Goal: Information Seeking & Learning: Learn about a topic

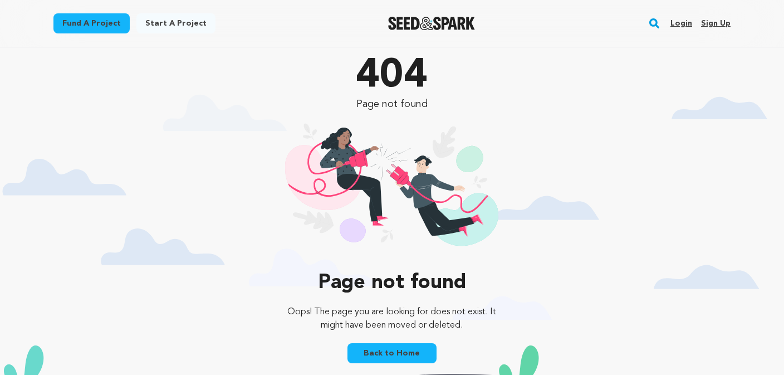
click at [468, 22] on img "Seed&Spark Homepage" at bounding box center [431, 23] width 87 height 13
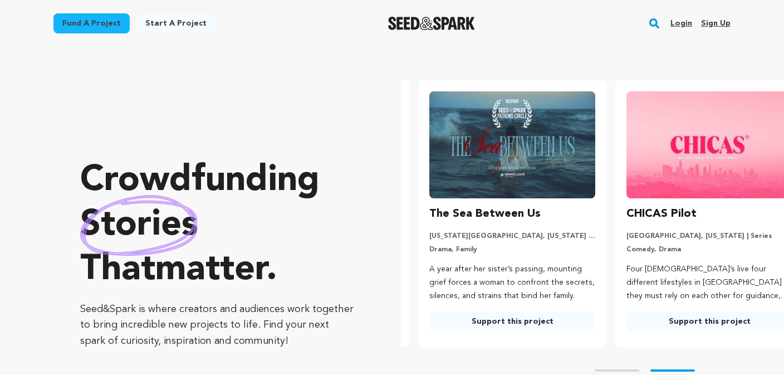
scroll to position [0, 206]
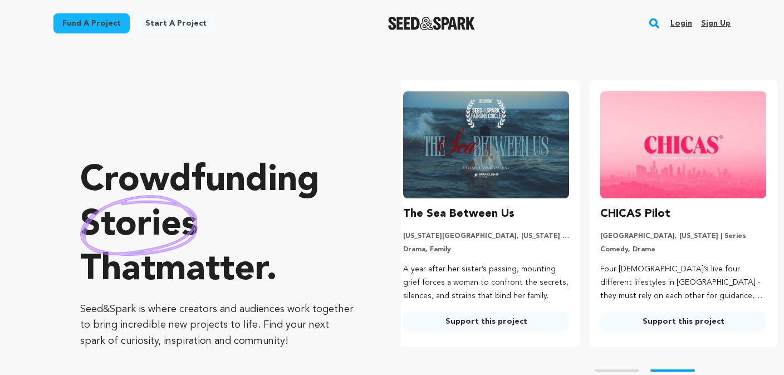
click at [659, 26] on rect "button" at bounding box center [654, 23] width 13 height 13
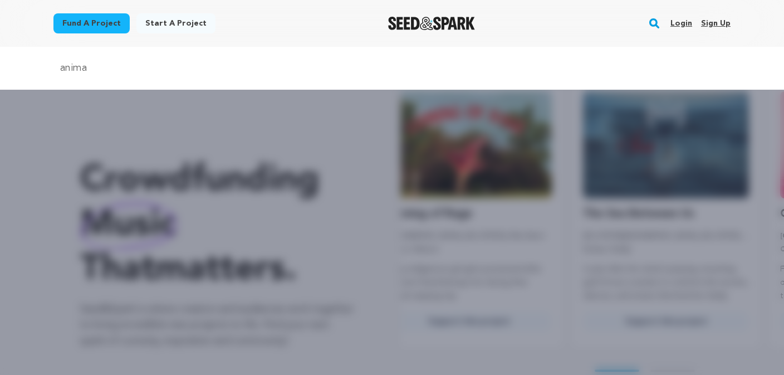
scroll to position [0, 0]
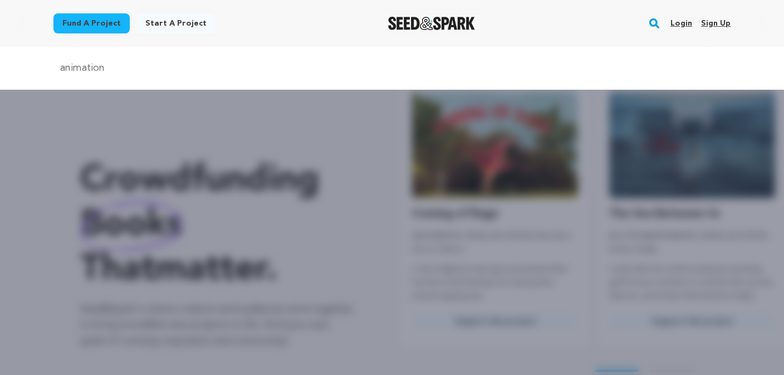
type input "animation"
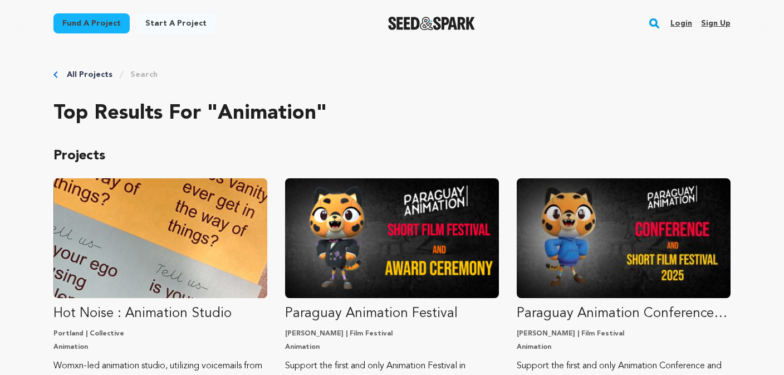
click at [89, 76] on link "All Projects" at bounding box center [90, 74] width 46 height 11
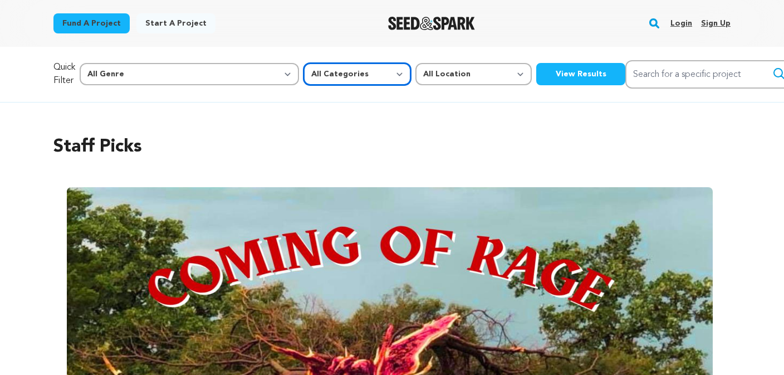
click at [304, 76] on select "All Categories Film Feature Film Short Series Music Video Comics Artist Residen…" at bounding box center [357, 74] width 107 height 22
select select "383"
click at [304, 63] on select "All Categories Film Feature Film Short Series Music Video Comics Artist Residen…" at bounding box center [357, 74] width 107 height 22
click at [536, 74] on button "View Results" at bounding box center [580, 74] width 89 height 22
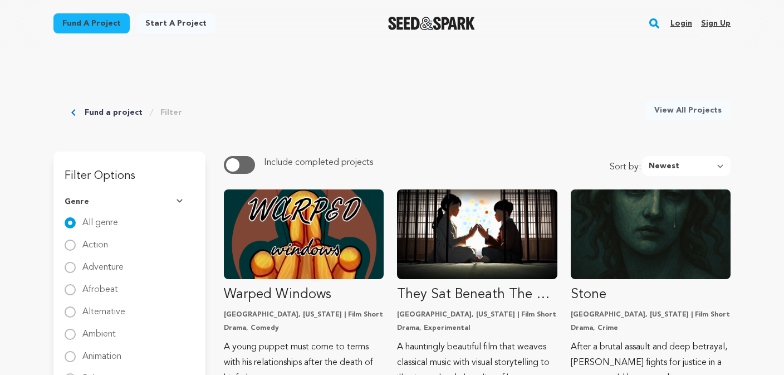
scroll to position [85, 0]
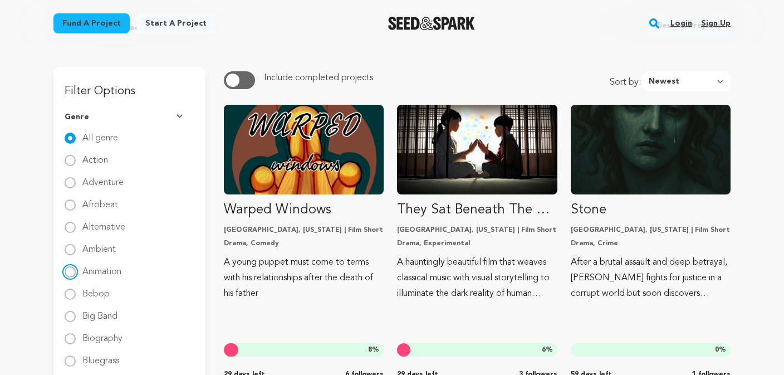
click at [71, 271] on input "Animation" at bounding box center [70, 271] width 11 height 11
radio input "true"
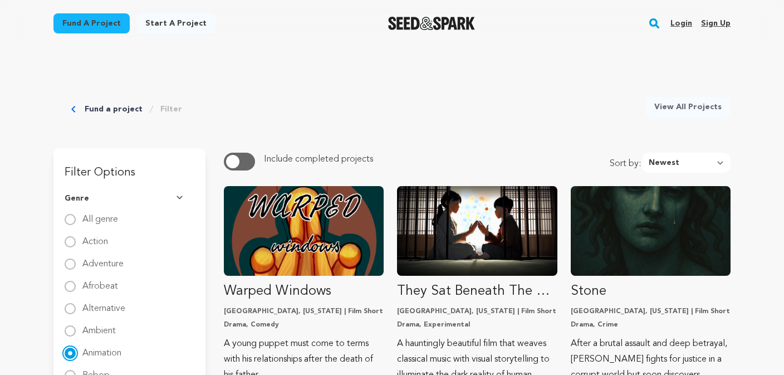
scroll to position [0, 0]
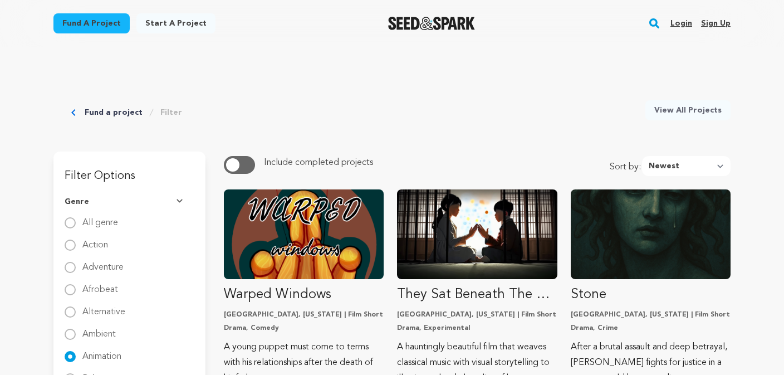
click at [181, 197] on button "Genre" at bounding box center [130, 201] width 130 height 29
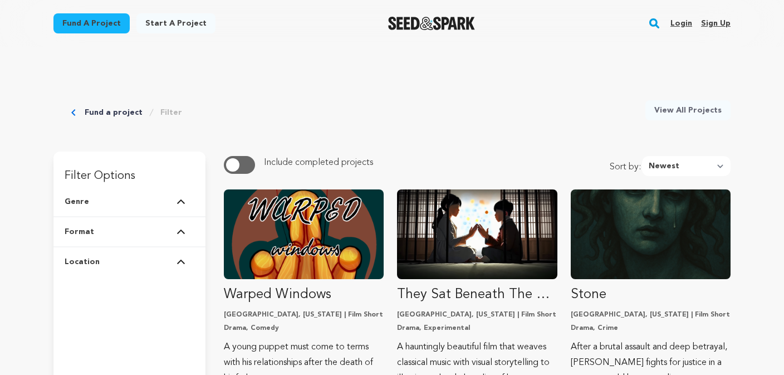
click at [236, 164] on span "button" at bounding box center [232, 164] width 13 height 13
click at [250, 166] on span "button" at bounding box center [243, 164] width 13 height 13
click at [179, 231] on img at bounding box center [181, 232] width 9 height 6
click at [180, 261] on img at bounding box center [181, 262] width 9 height 6
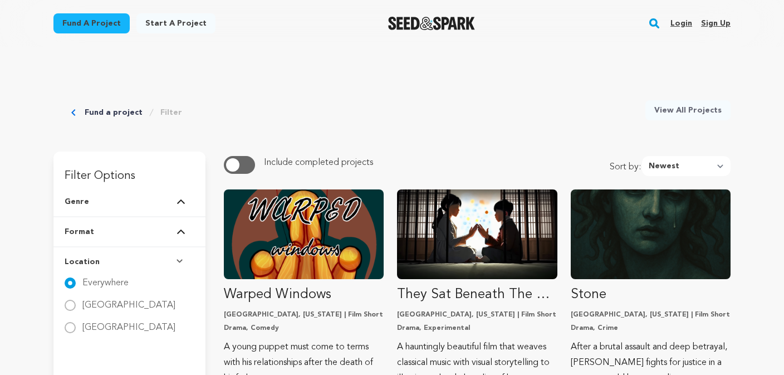
click at [180, 261] on img at bounding box center [181, 262] width 9 height 6
click at [182, 198] on button "Genre" at bounding box center [130, 201] width 130 height 29
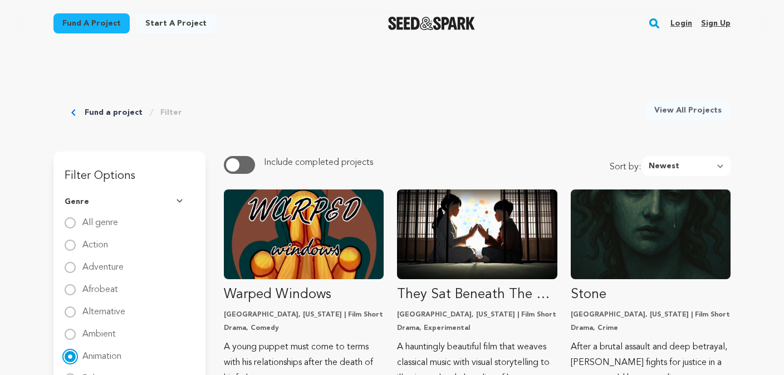
click at [68, 356] on input "Animation" at bounding box center [70, 356] width 11 height 11
click at [72, 359] on input "Animation" at bounding box center [70, 356] width 11 height 11
click at [163, 109] on link "Filter" at bounding box center [171, 112] width 22 height 11
click at [683, 160] on select "Newest Most Popular Most Funded Trending Now Ending Now Amount Raised" at bounding box center [686, 166] width 89 height 20
select select "most_popular"
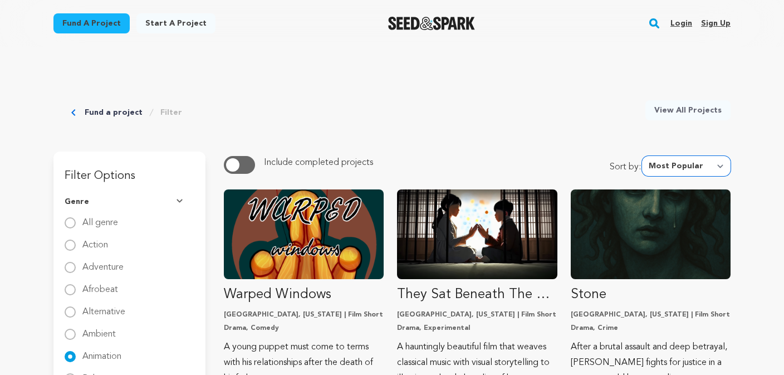
click at [646, 156] on select "Newest Most Popular Most Funded Trending Now Ending Now Amount Raised" at bounding box center [686, 166] width 89 height 20
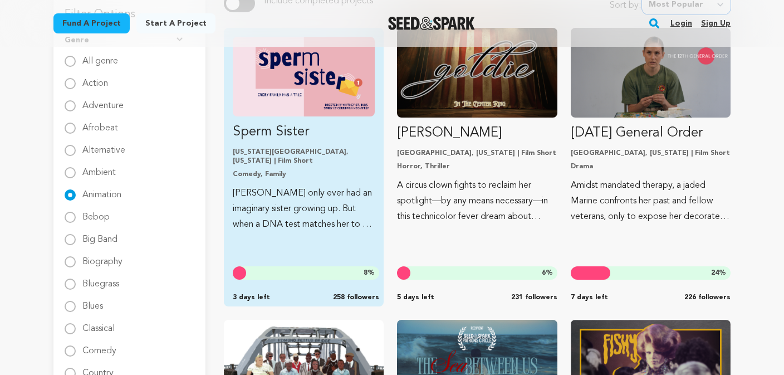
scroll to position [126, 0]
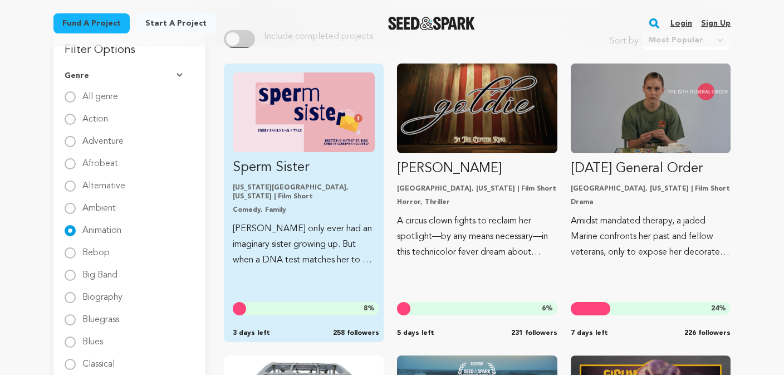
click at [330, 109] on img "Fund Sperm Sister" at bounding box center [304, 112] width 142 height 80
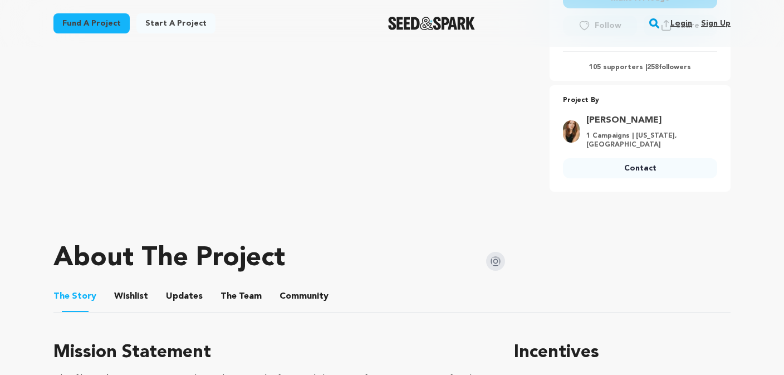
scroll to position [374, 0]
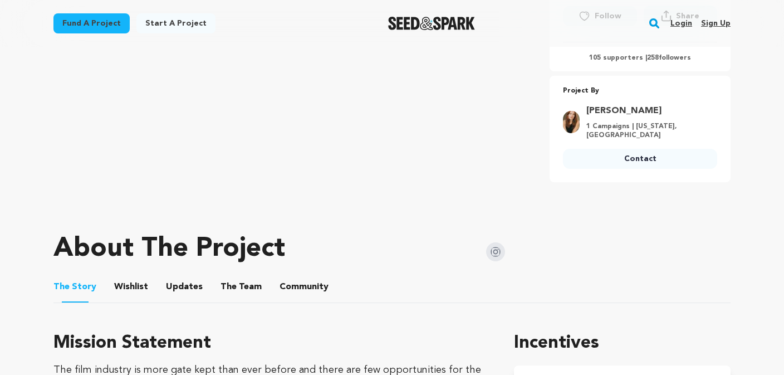
click at [122, 276] on button "Wishlist" at bounding box center [131, 289] width 27 height 27
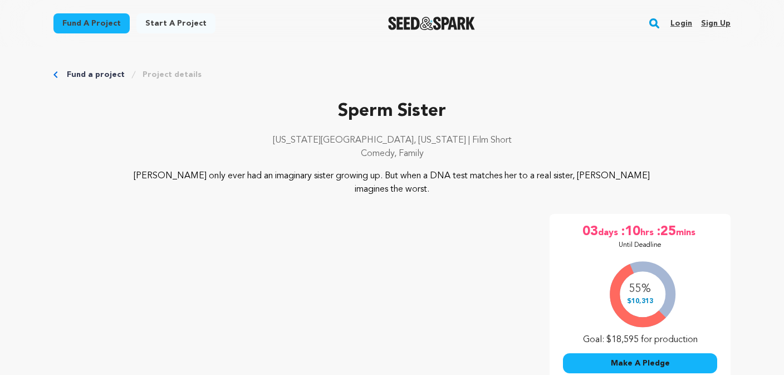
click at [101, 73] on link "Fund a project" at bounding box center [96, 74] width 58 height 11
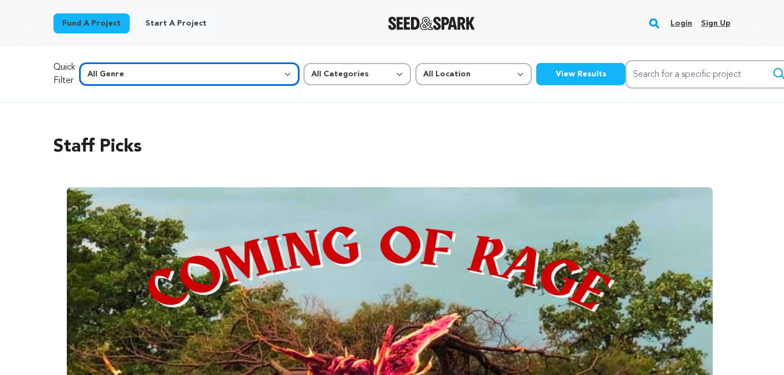
click at [201, 75] on select "All Genre Action Adventure Afrobeat Alternative Ambient Animation Bebop Big Ban…" at bounding box center [189, 74] width 219 height 22
select select "3"
click at [104, 63] on select "All Genre Action Adventure Afrobeat Alternative Ambient Animation Bebop Big Ban…" at bounding box center [189, 74] width 219 height 22
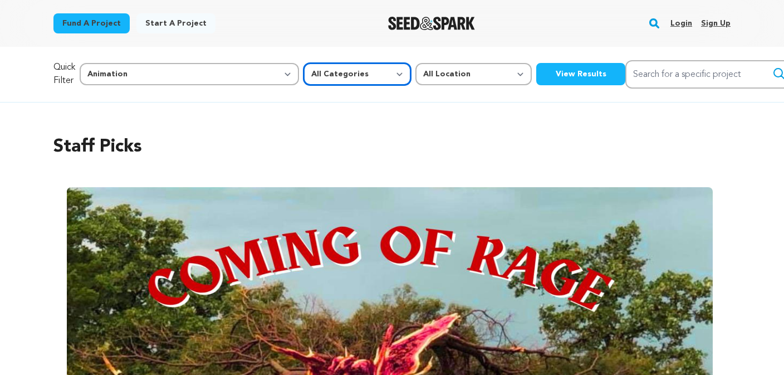
click at [304, 79] on select "All Categories Film Feature Film Short Series Music Video Comics Artist Residen…" at bounding box center [357, 74] width 107 height 22
select select "383"
click at [304, 63] on select "All Categories Film Feature Film Short Series Music Video Comics Artist Residen…" at bounding box center [357, 74] width 107 height 22
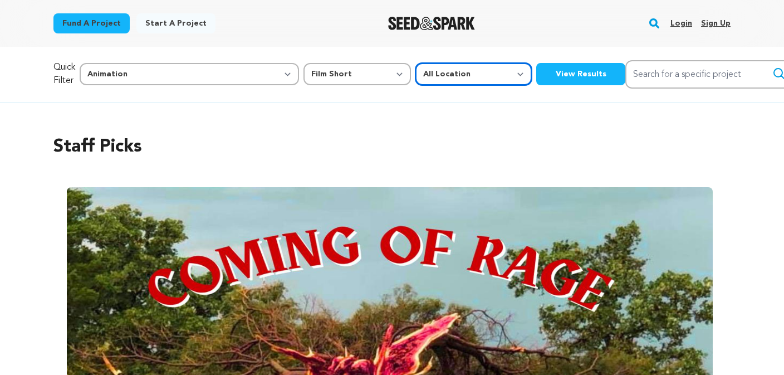
click at [415, 70] on select "All Location Everywhere [GEOGRAPHIC_DATA] [GEOGRAPHIC_DATA]" at bounding box center [473, 74] width 116 height 22
select select
click at [415, 63] on select "All Location Everywhere [GEOGRAPHIC_DATA] [GEOGRAPHIC_DATA]" at bounding box center [473, 74] width 116 height 22
click at [536, 79] on button "View Results" at bounding box center [580, 74] width 89 height 22
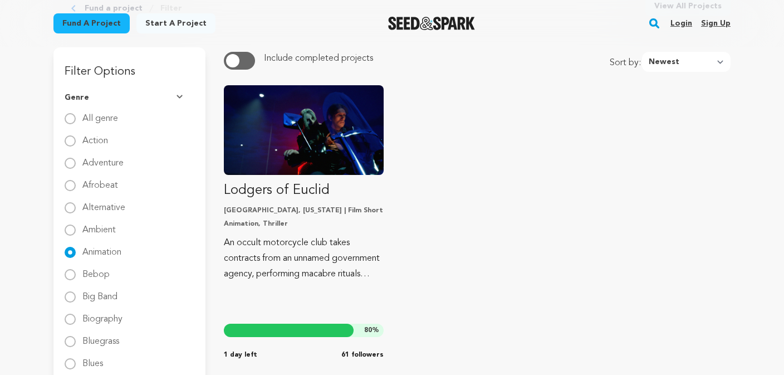
scroll to position [106, 0]
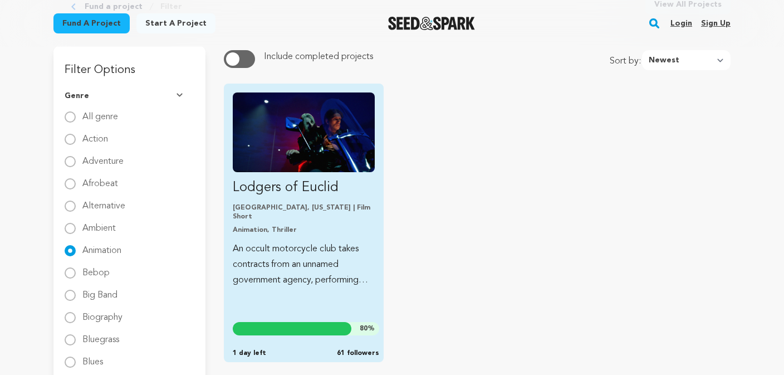
click at [304, 140] on img "Fund Lodgers of Euclid" at bounding box center [304, 132] width 142 height 80
